Goal: Transaction & Acquisition: Purchase product/service

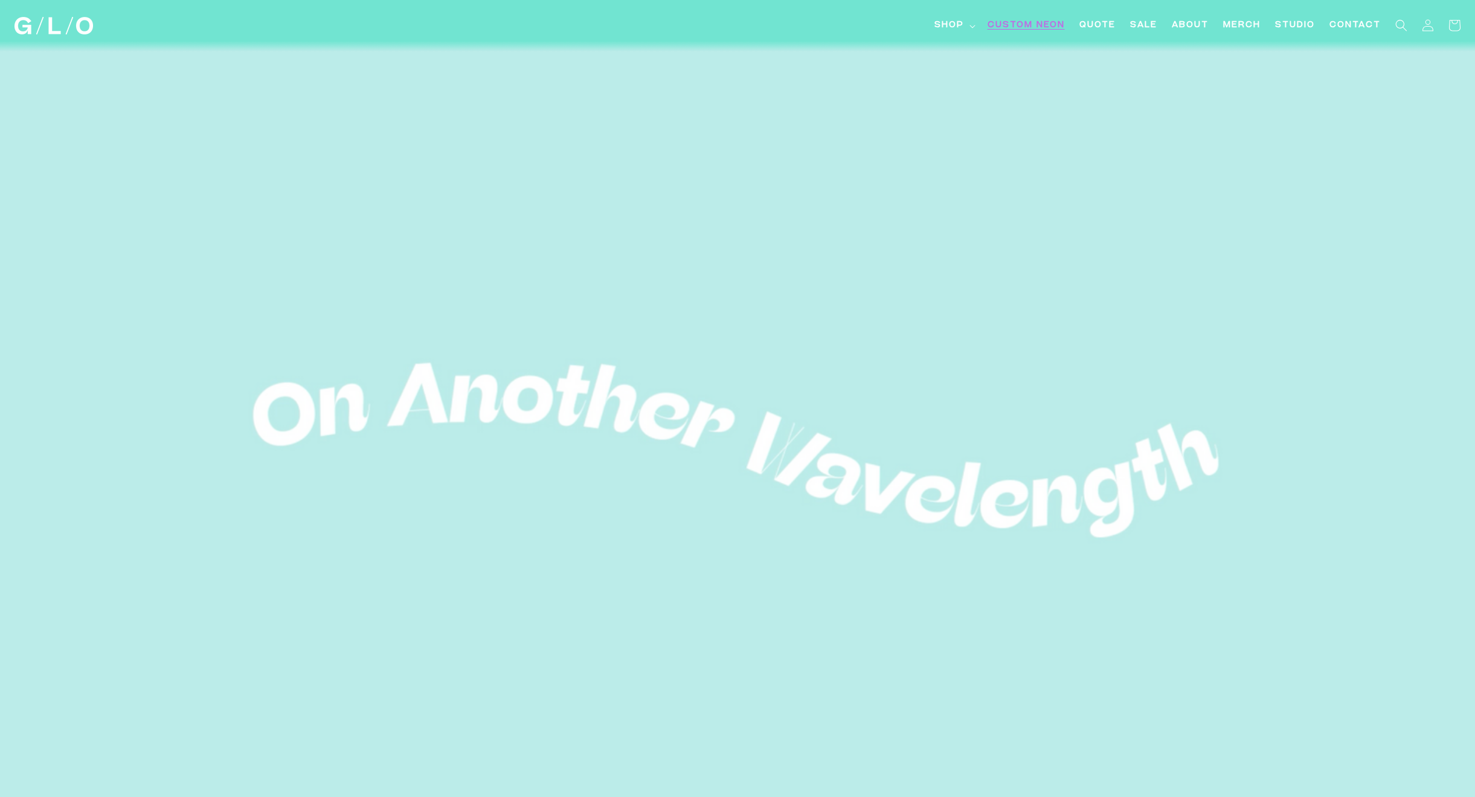
click at [1029, 28] on span "Custom Neon" at bounding box center [1025, 25] width 77 height 13
click at [1007, 18] on link "Custom Neon" at bounding box center [1026, 25] width 92 height 27
click at [1137, 19] on span "SALE" at bounding box center [1143, 25] width 27 height 13
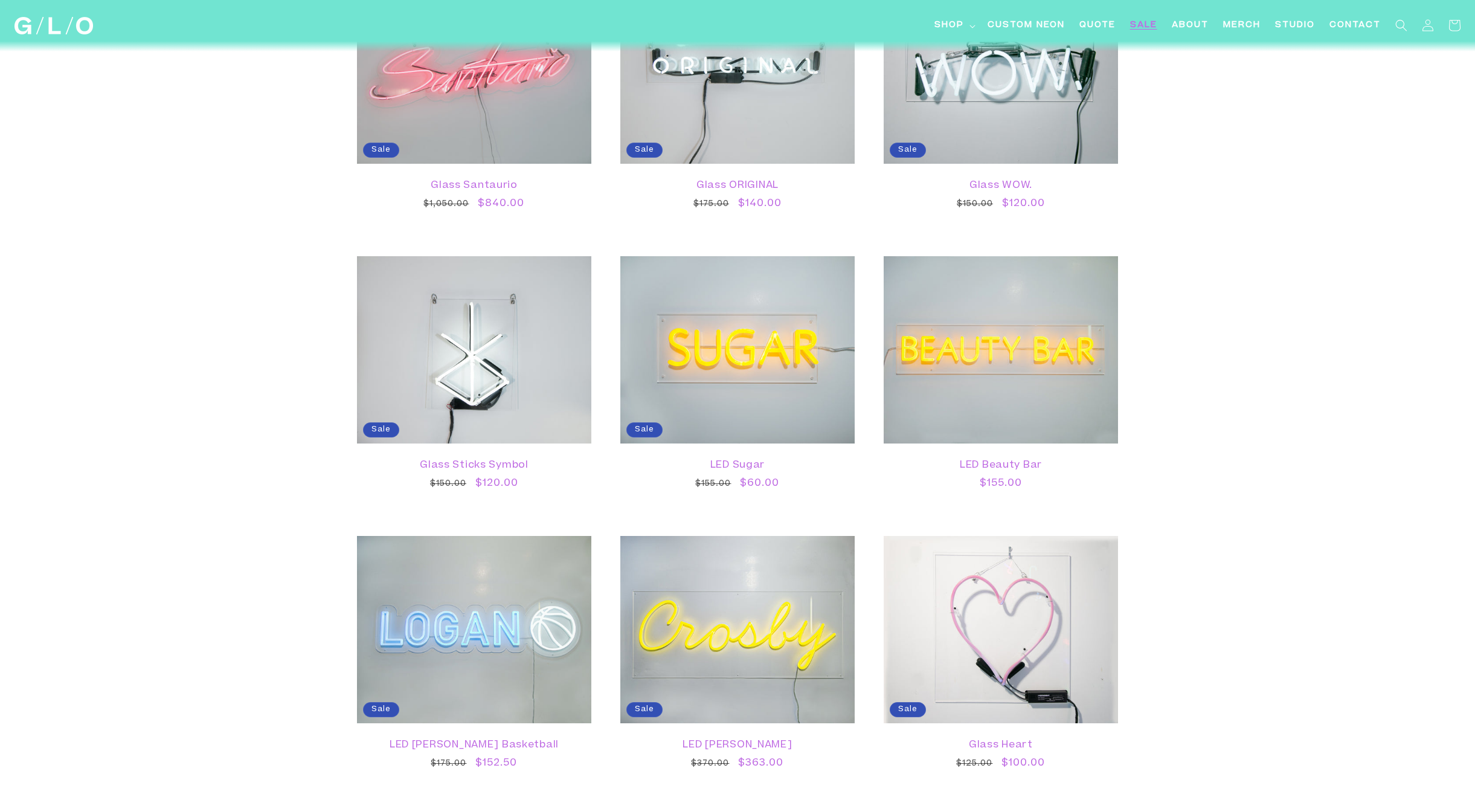
scroll to position [1872, 0]
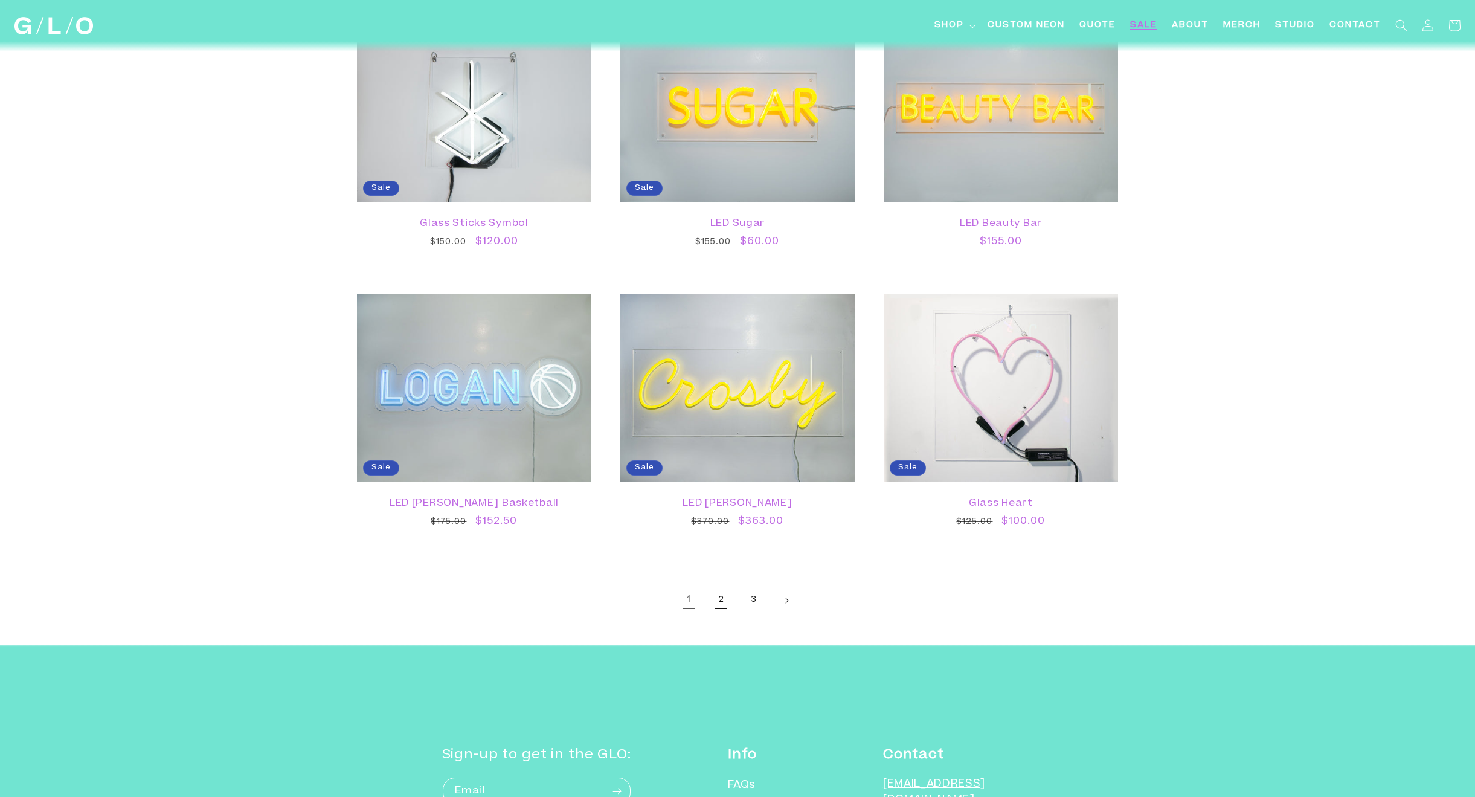
click at [717, 605] on link "2" at bounding box center [721, 600] width 27 height 27
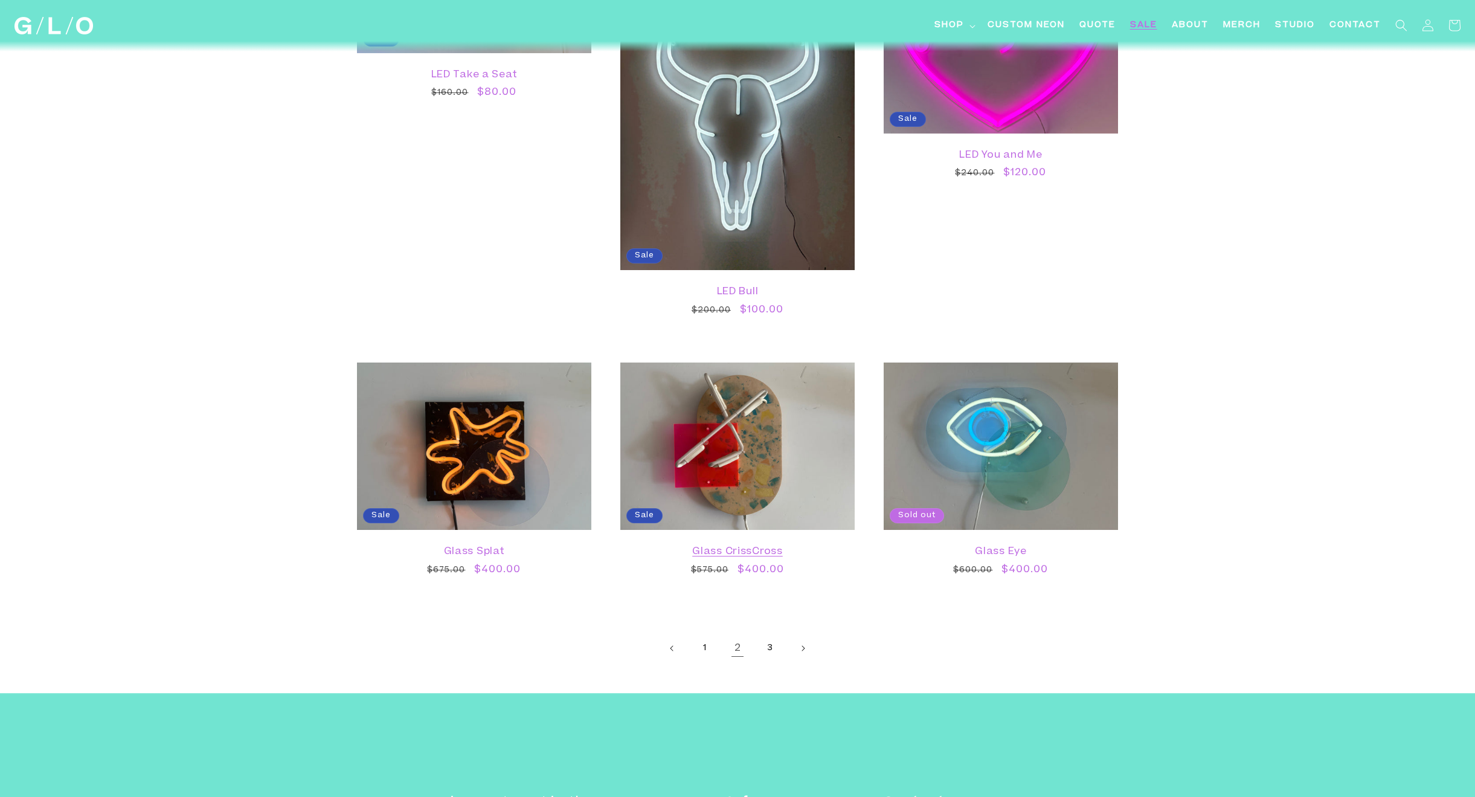
scroll to position [2114, 0]
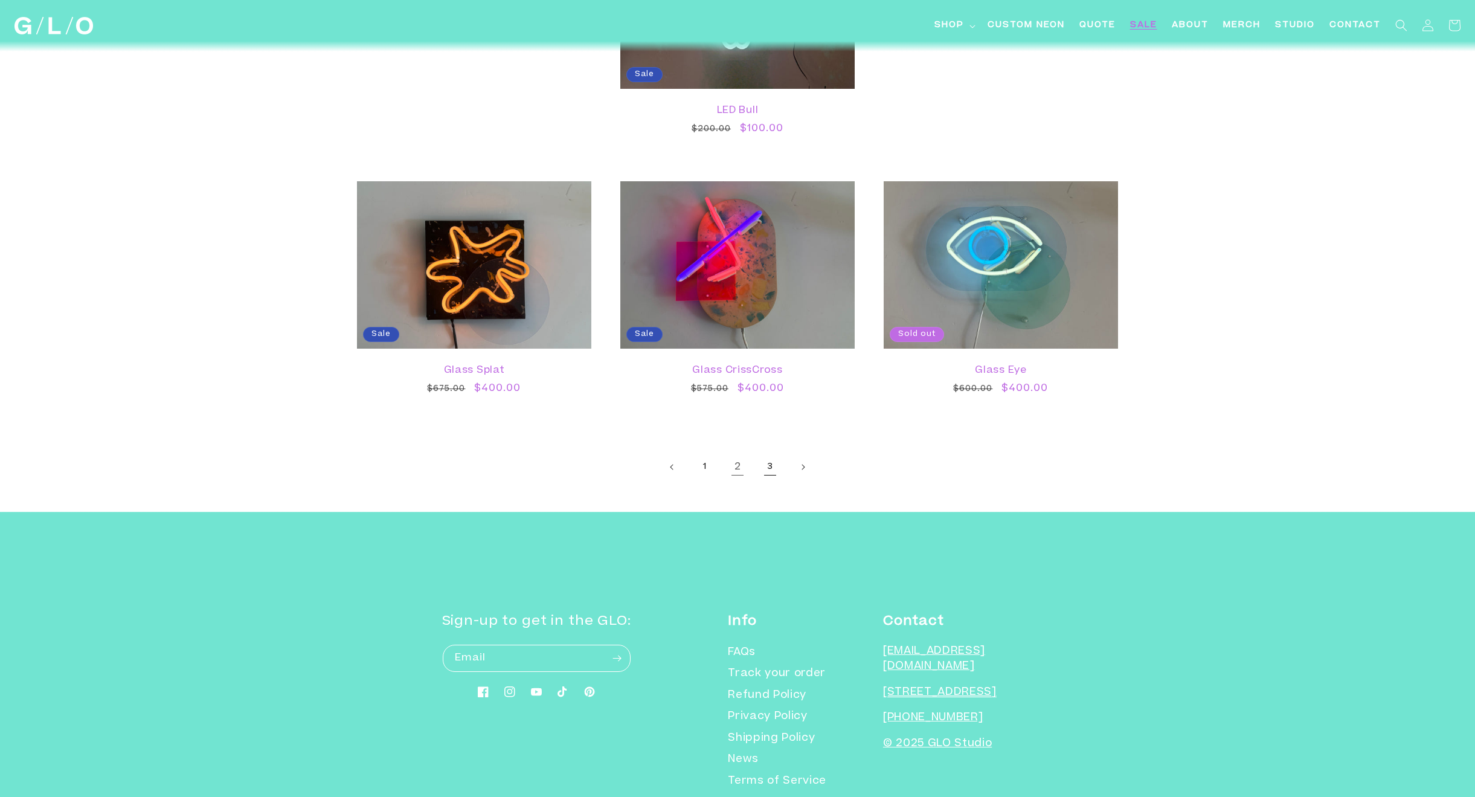
click at [767, 469] on link "3" at bounding box center [770, 467] width 27 height 27
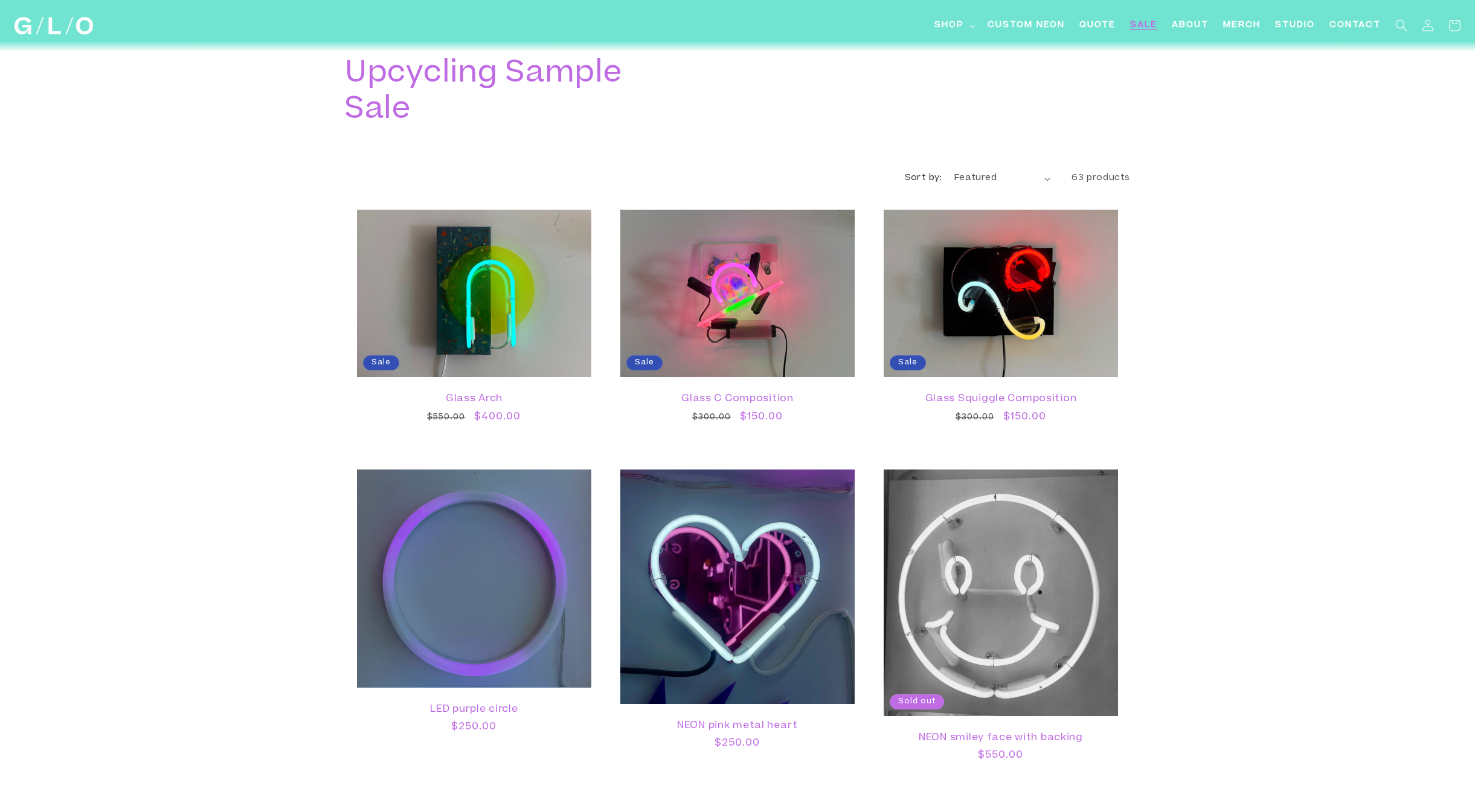
click at [1045, 181] on select "Featured Best selling Alphabetically, A-Z Alphabetically, Z-A Price, low to hig…" at bounding box center [1002, 178] width 97 height 13
click at [1074, 141] on div "Upcycling Sample Sale" at bounding box center [737, 93] width 785 height 103
click at [1088, 27] on span "Quote" at bounding box center [1097, 25] width 36 height 13
